Goal: Task Accomplishment & Management: Complete application form

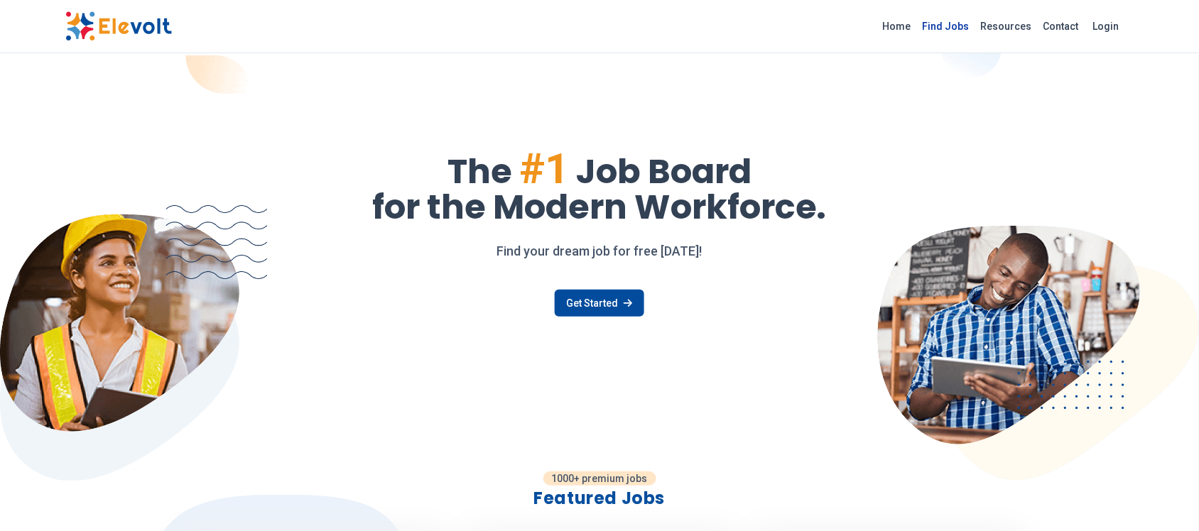
click at [957, 26] on link "Find Jobs" at bounding box center [946, 26] width 58 height 23
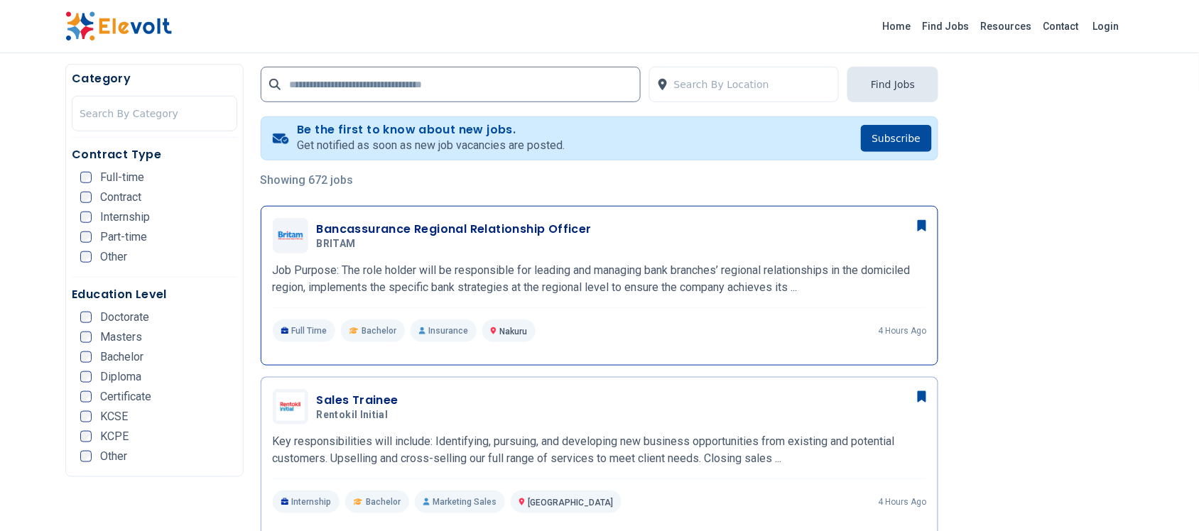
scroll to position [278, 0]
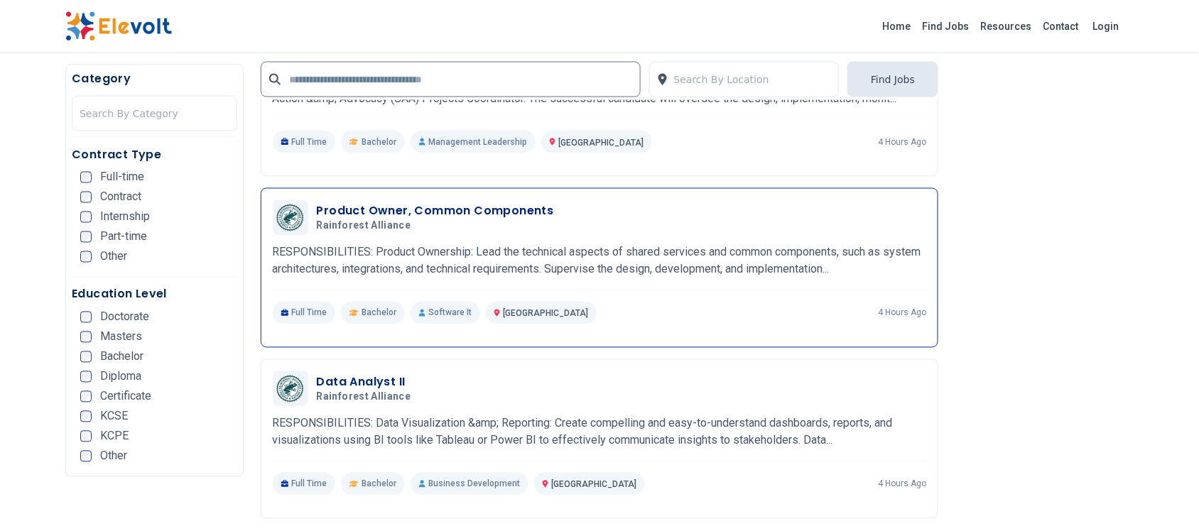
scroll to position [2220, 0]
click at [423, 204] on h3 "Product Owner, Common Components" at bounding box center [435, 210] width 237 height 17
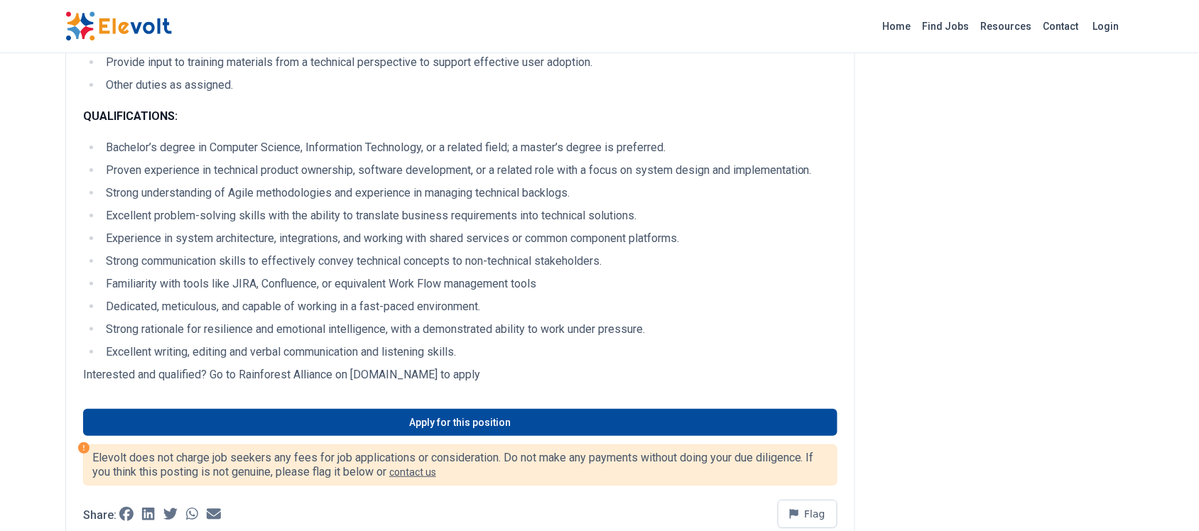
scroll to position [1598, 0]
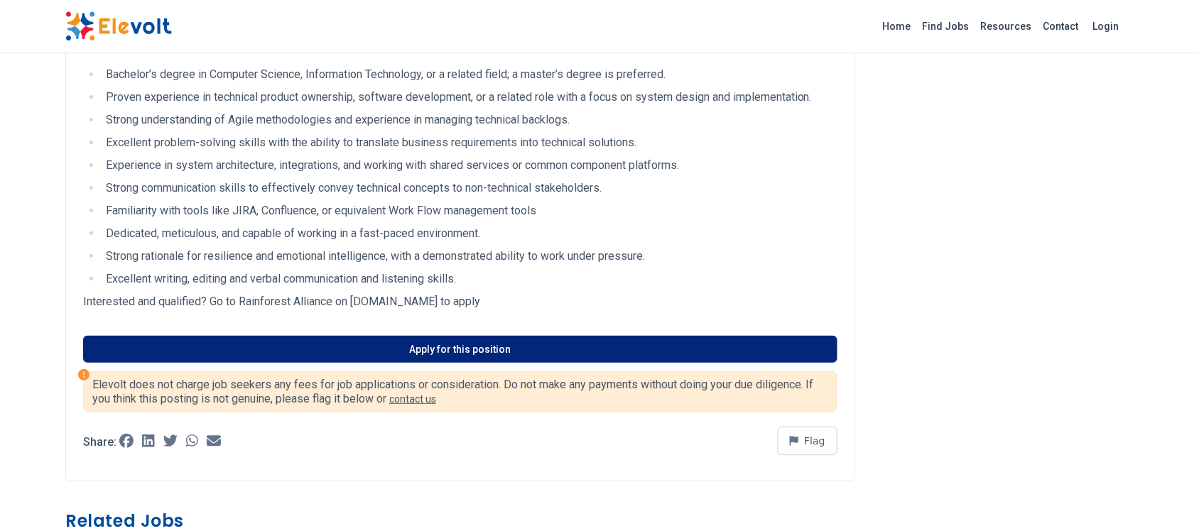
click at [501, 344] on link "Apply for this position" at bounding box center [460, 349] width 754 height 27
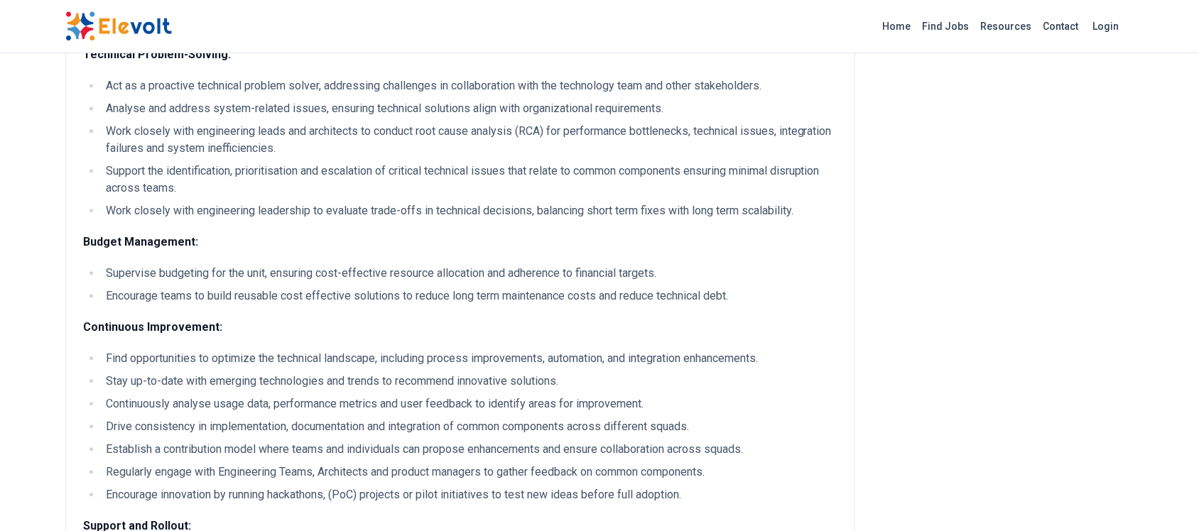
scroll to position [533, 0]
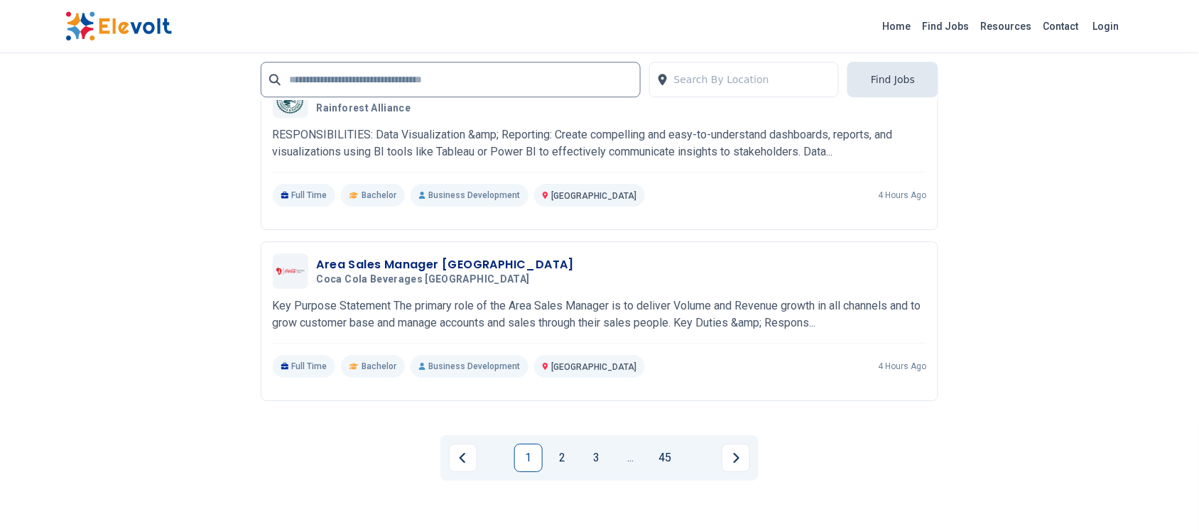
scroll to position [2841, 0]
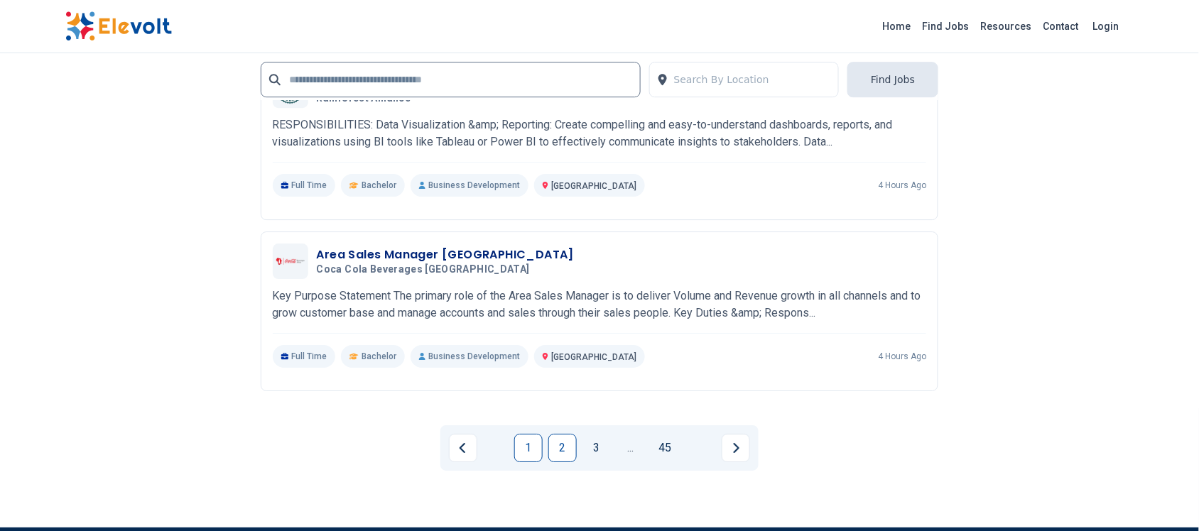
click at [563, 444] on link "2" at bounding box center [562, 448] width 28 height 28
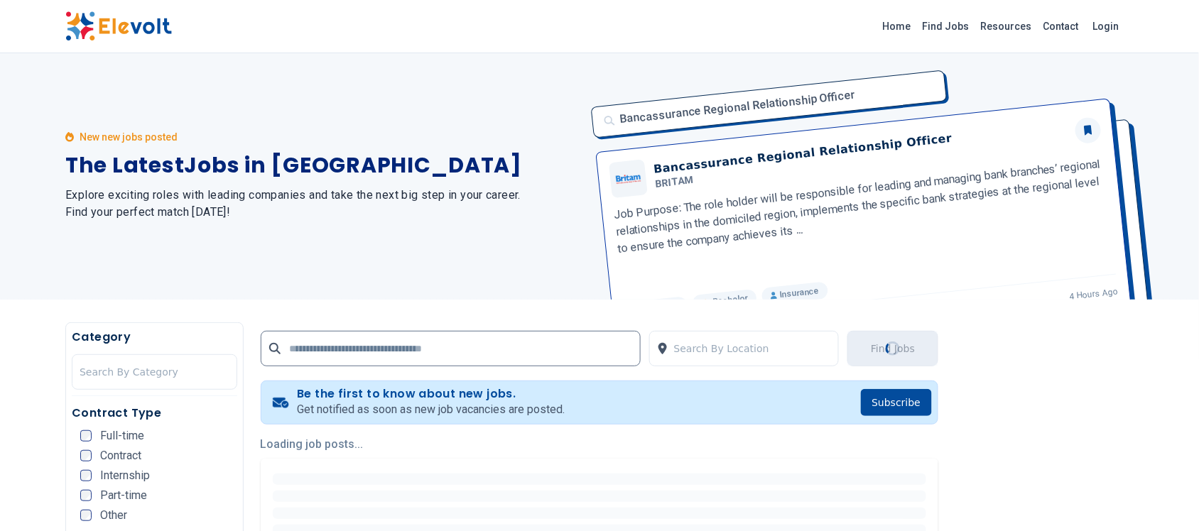
scroll to position [0, 0]
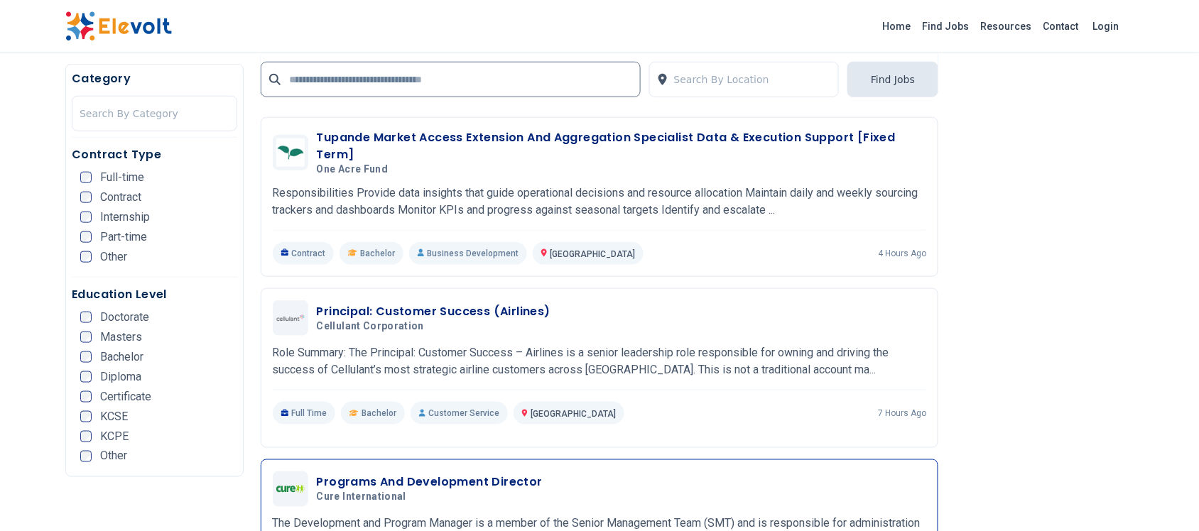
scroll to position [710, 0]
